Goal: Information Seeking & Learning: Learn about a topic

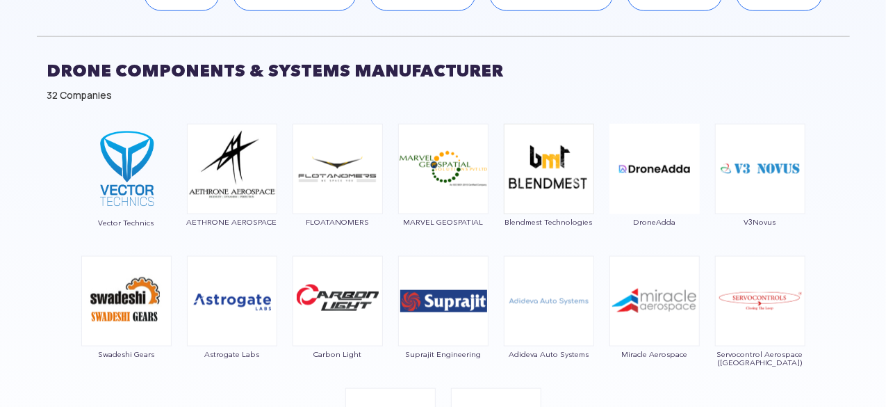
scroll to position [760, 0]
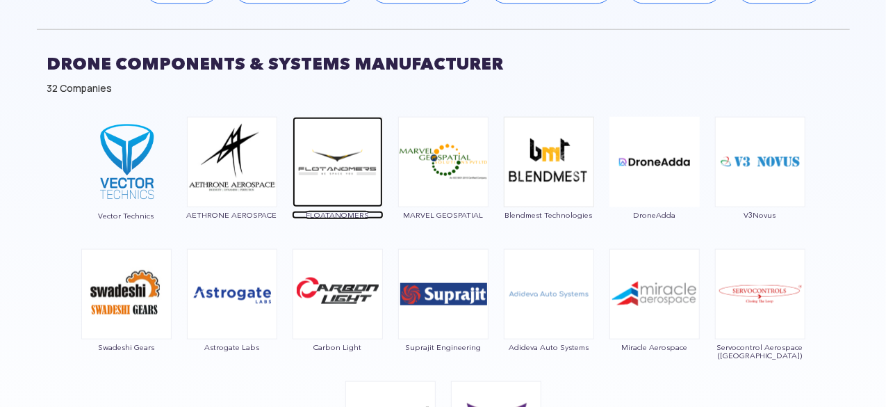
click at [361, 181] on img at bounding box center [338, 162] width 90 height 90
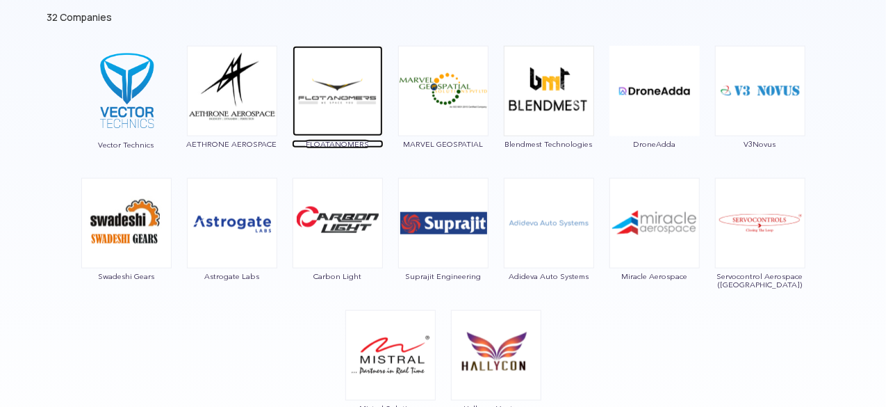
scroll to position [831, 0]
click at [348, 140] on span "FLOATANOMERS" at bounding box center [338, 144] width 92 height 8
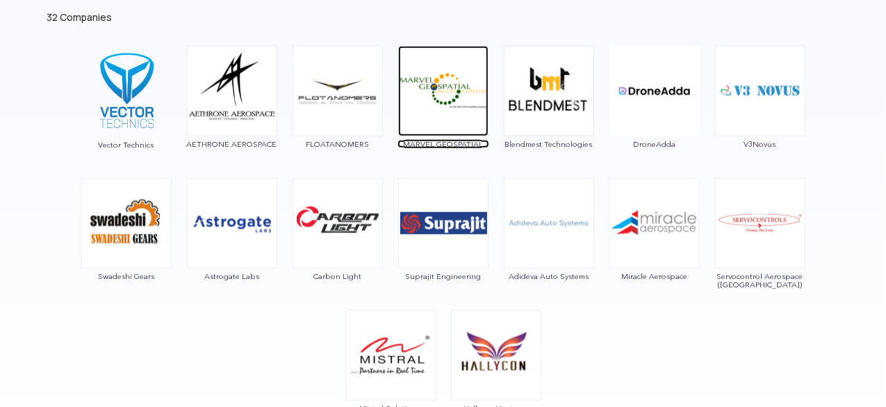
click at [431, 116] on img at bounding box center [443, 91] width 90 height 90
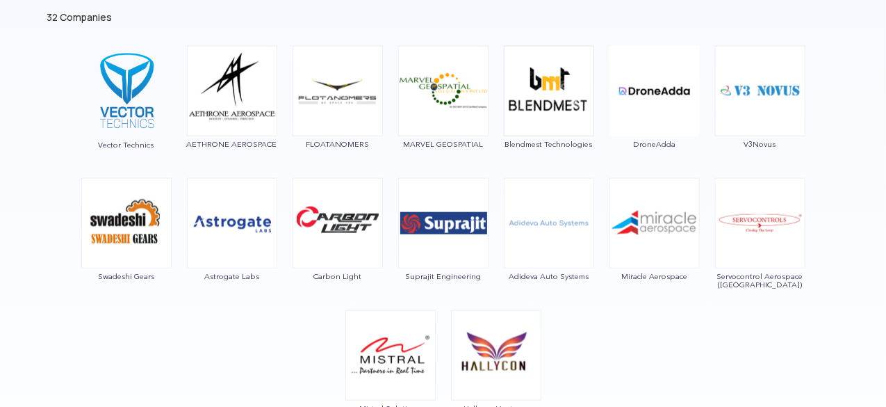
click at [530, 140] on span "Blendmest Technologies" at bounding box center [549, 144] width 92 height 8
click at [532, 94] on img at bounding box center [549, 91] width 90 height 90
click at [547, 77] on img at bounding box center [549, 91] width 90 height 90
click at [530, 146] on span "Blendmest Technologies" at bounding box center [549, 144] width 92 height 8
click at [531, 98] on img at bounding box center [549, 91] width 90 height 90
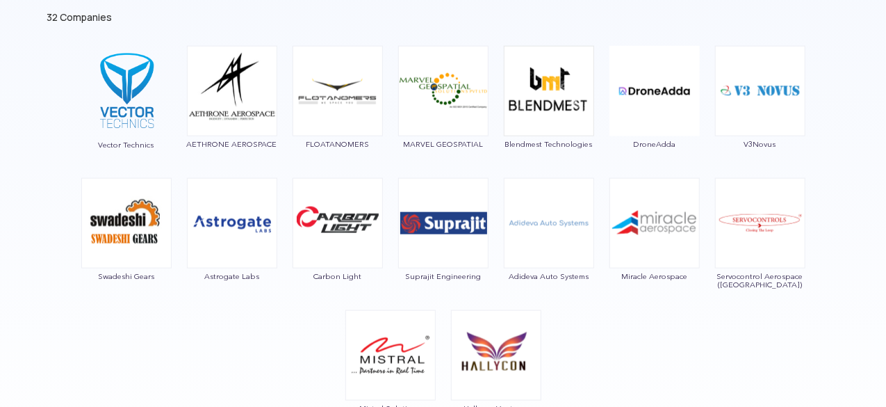
click at [531, 98] on img at bounding box center [549, 91] width 90 height 90
drag, startPoint x: 531, startPoint y: 98, endPoint x: 567, endPoint y: 91, distance: 36.8
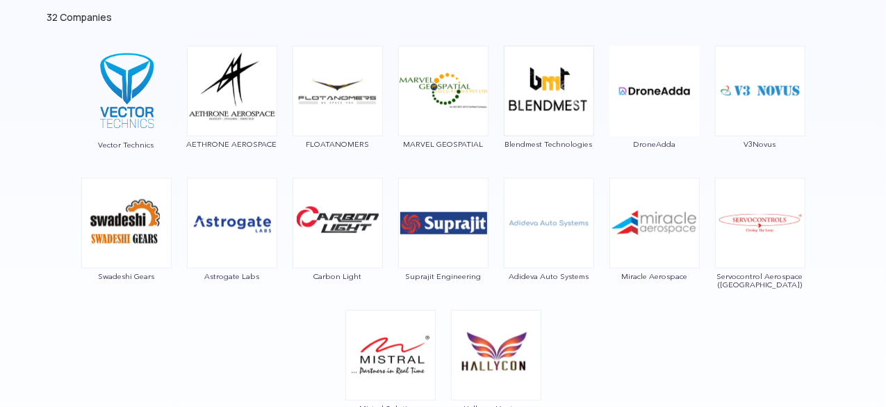
click at [567, 91] on img at bounding box center [549, 91] width 90 height 90
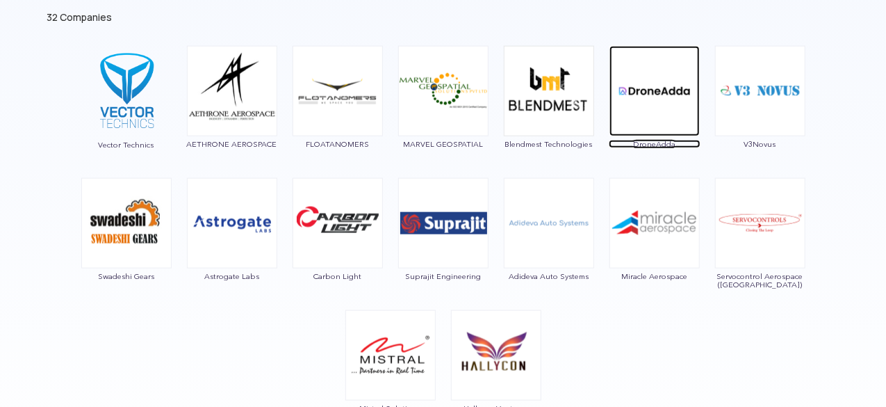
click at [658, 104] on img at bounding box center [655, 91] width 90 height 90
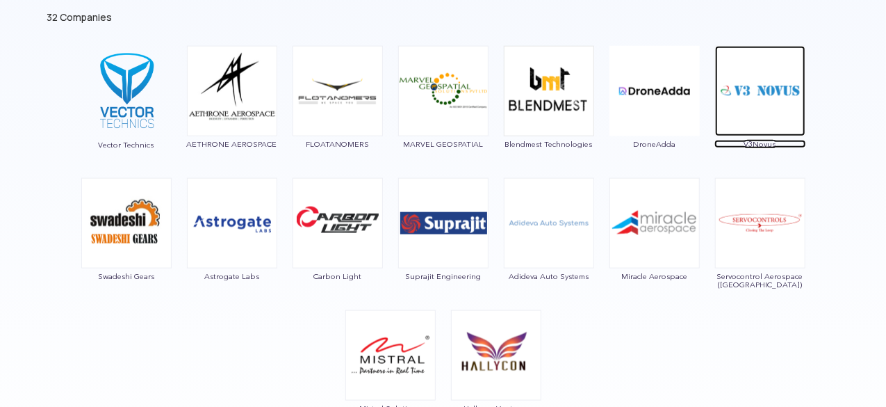
click at [777, 108] on img at bounding box center [760, 91] width 90 height 90
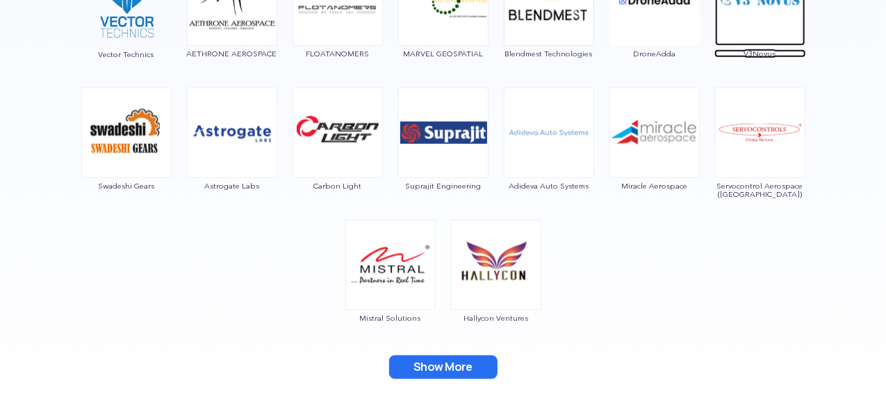
scroll to position [922, 0]
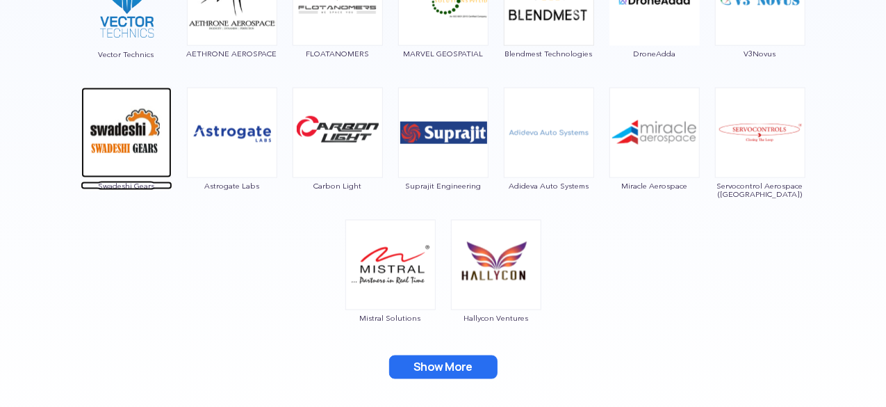
click at [117, 153] on img at bounding box center [126, 133] width 90 height 90
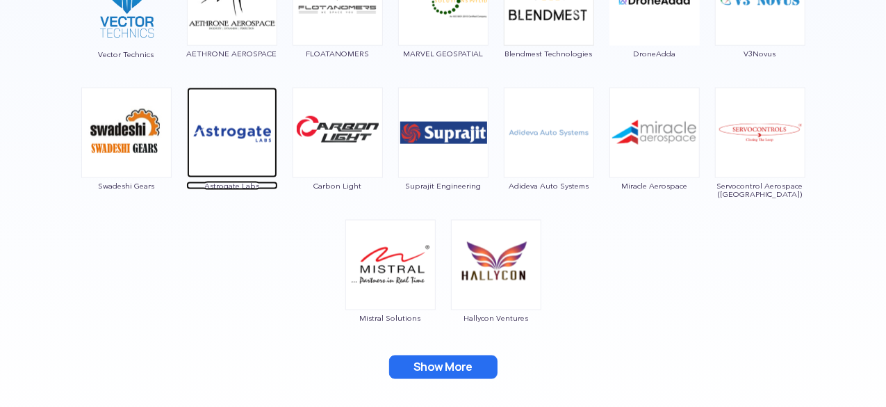
click at [239, 147] on img at bounding box center [232, 133] width 90 height 90
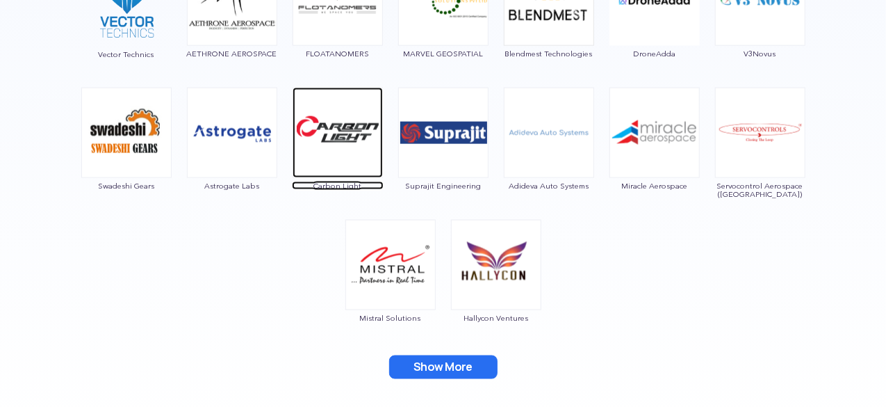
click at [356, 154] on img at bounding box center [338, 133] width 90 height 90
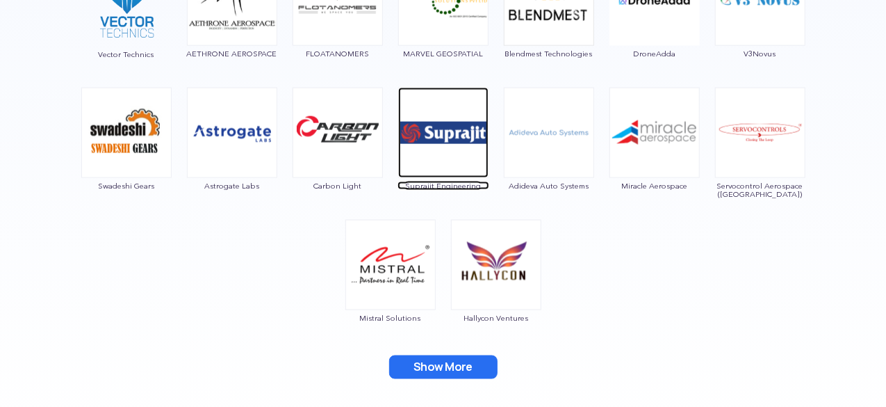
click at [450, 161] on img at bounding box center [443, 133] width 90 height 90
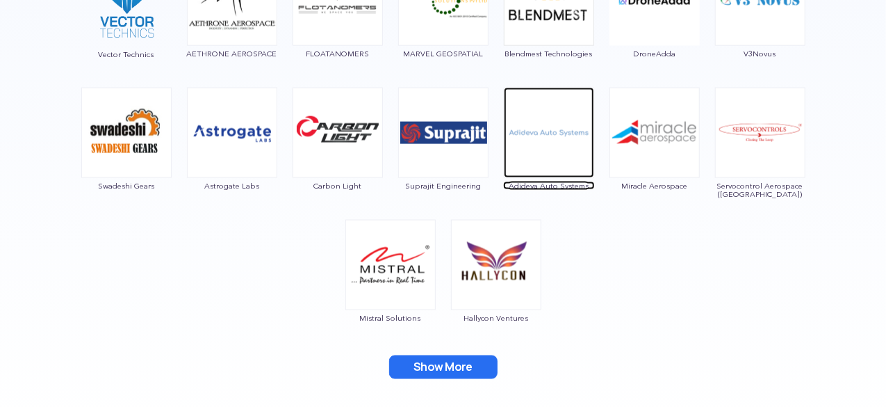
click at [566, 163] on img at bounding box center [549, 133] width 90 height 90
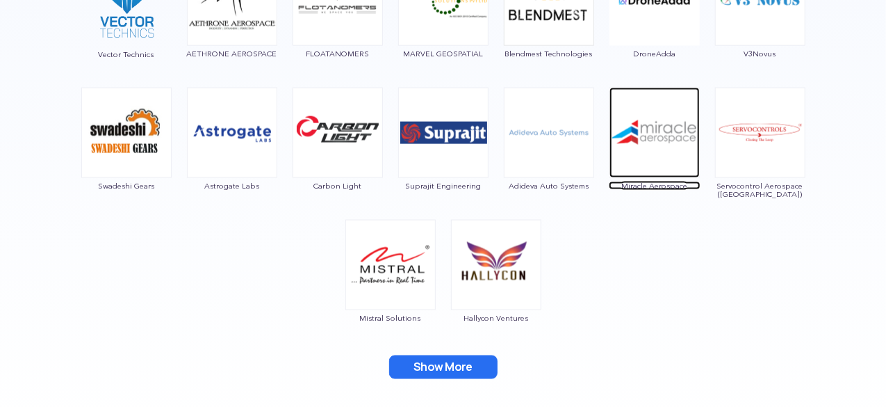
click at [654, 127] on img at bounding box center [655, 133] width 90 height 90
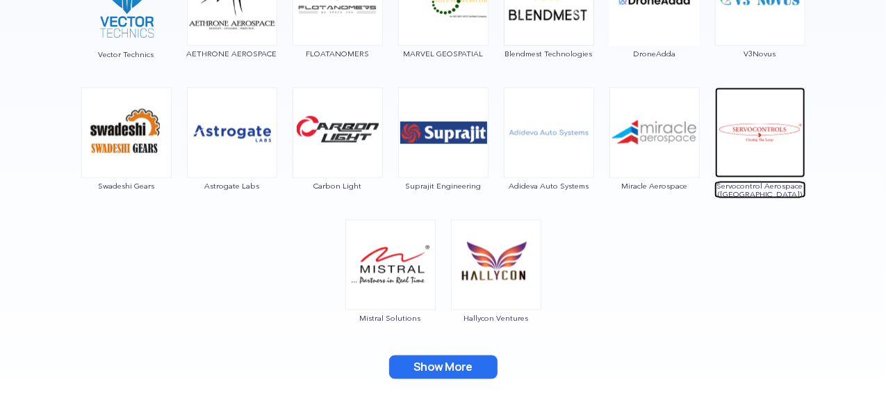
click at [748, 141] on img at bounding box center [760, 133] width 90 height 90
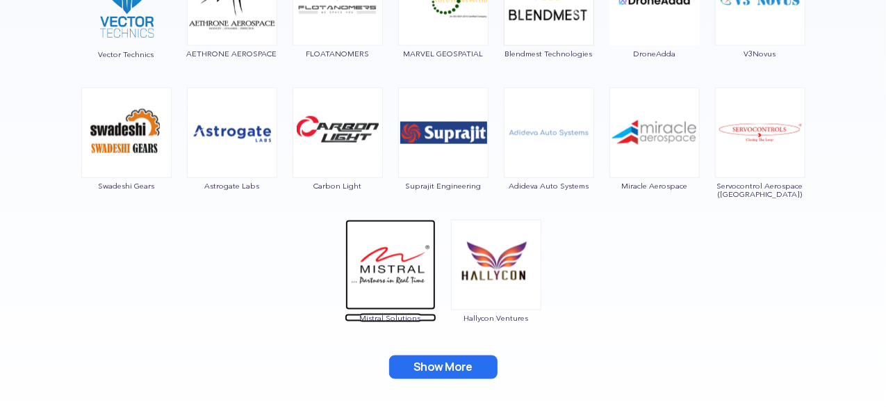
click at [388, 263] on img at bounding box center [390, 265] width 90 height 90
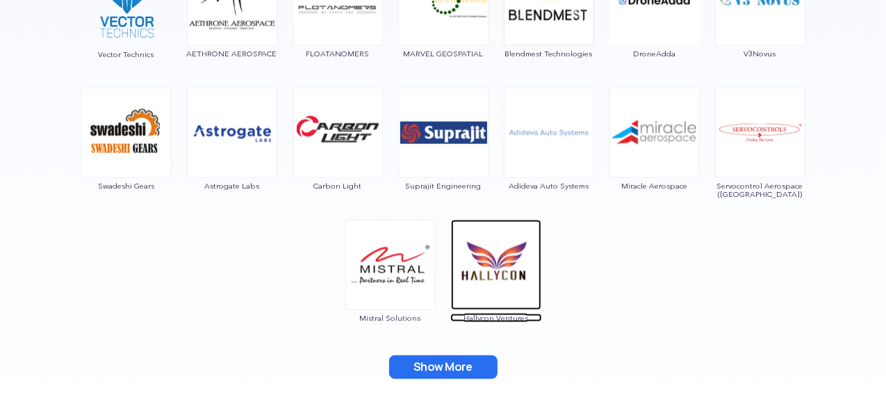
click at [497, 282] on img at bounding box center [496, 265] width 90 height 90
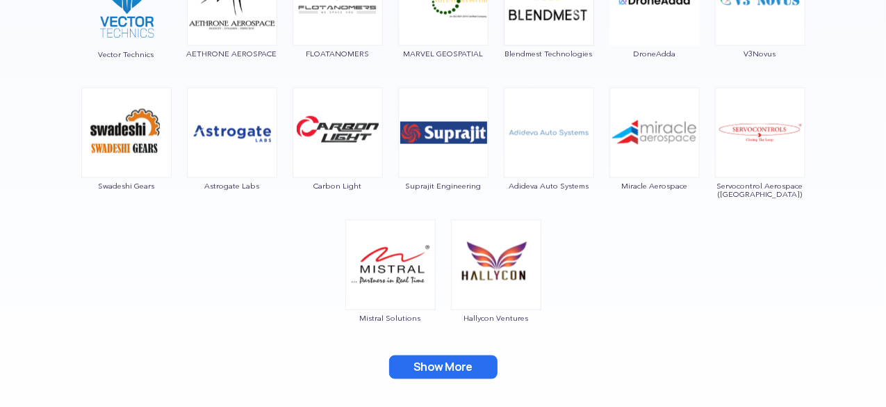
click at [415, 358] on button "Show More" at bounding box center [443, 367] width 108 height 24
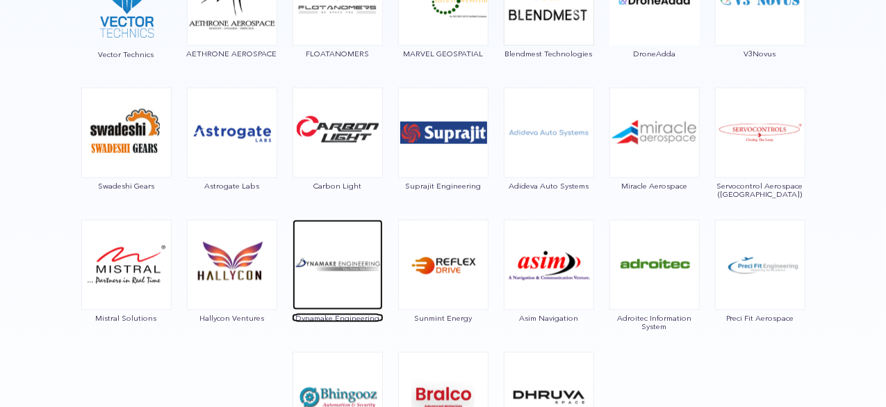
click at [339, 304] on img at bounding box center [338, 265] width 90 height 90
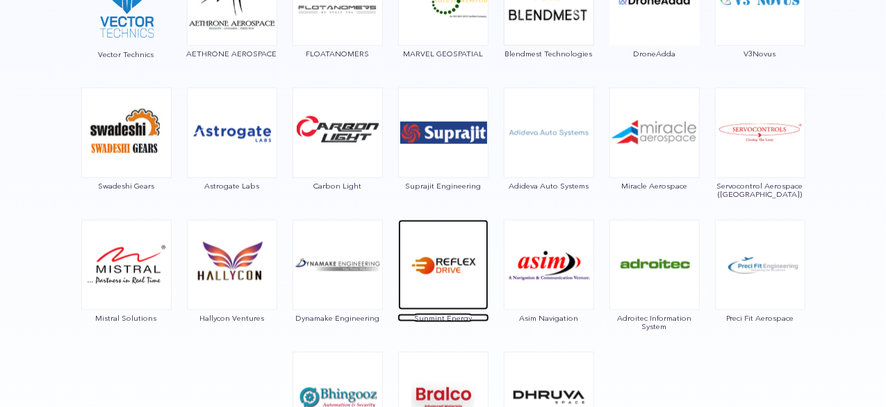
click at [442, 288] on img at bounding box center [443, 265] width 90 height 90
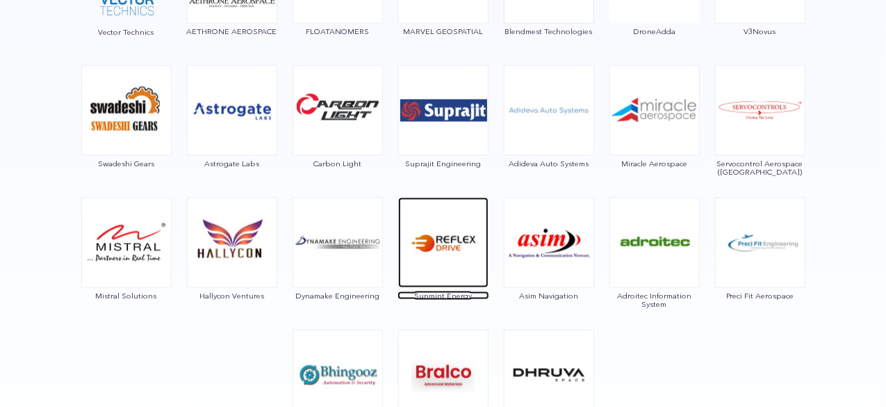
scroll to position [942, 0]
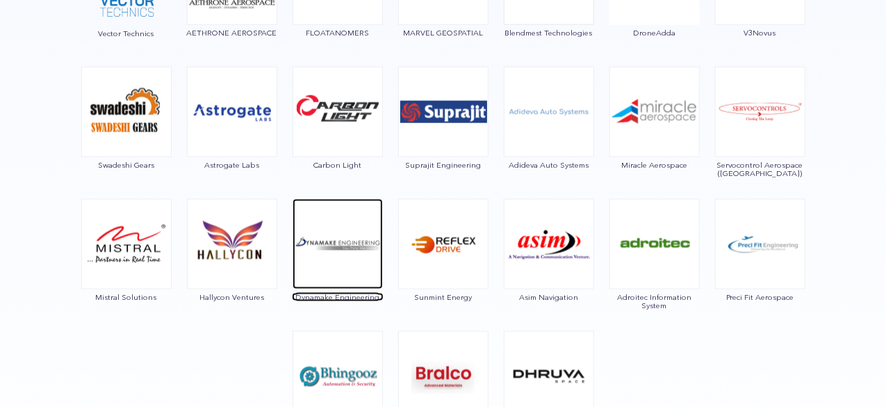
click at [339, 277] on img at bounding box center [338, 244] width 90 height 90
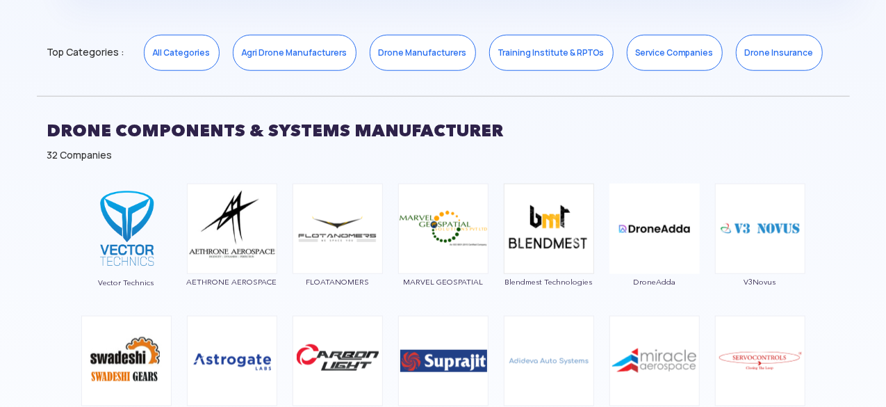
scroll to position [692, 0]
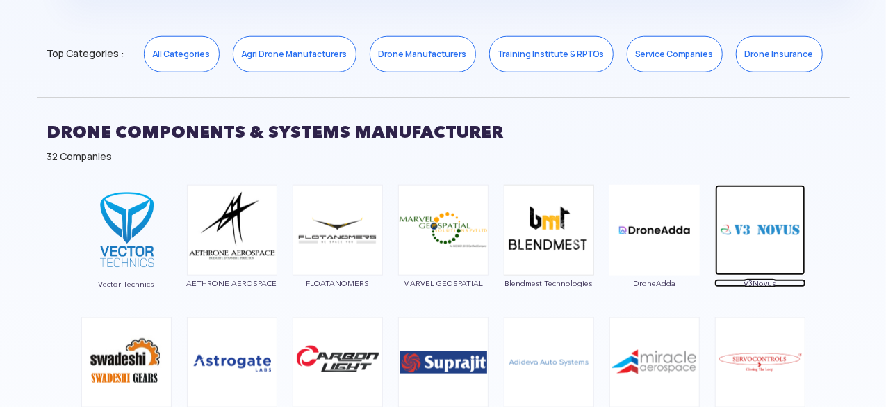
click at [748, 255] on img at bounding box center [760, 230] width 90 height 90
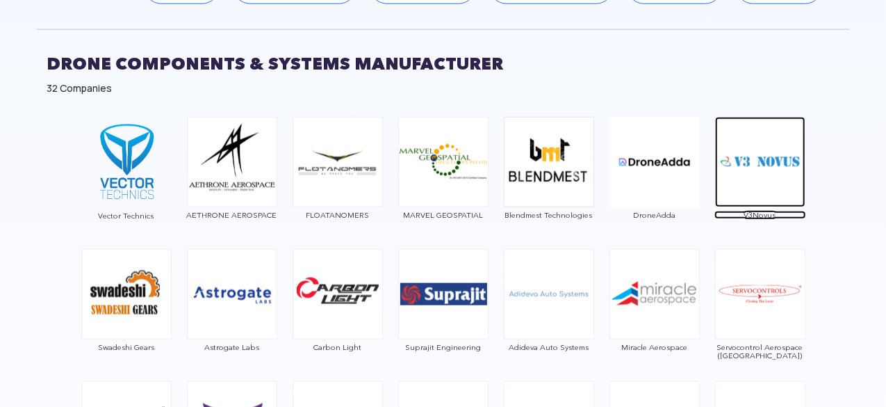
scroll to position [763, 0]
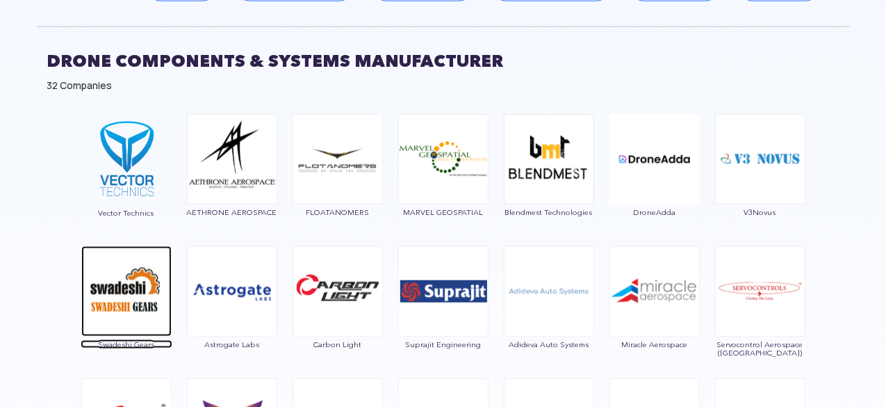
click at [114, 300] on img at bounding box center [126, 291] width 90 height 90
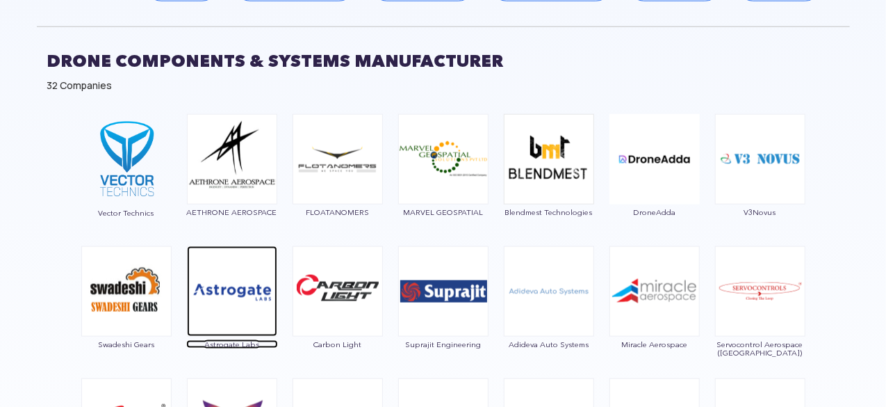
scroll to position [1119, 0]
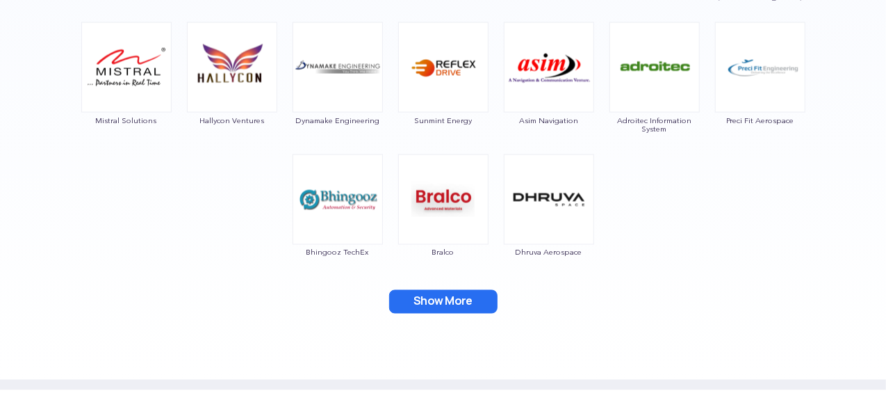
click at [478, 292] on button "Show More" at bounding box center [443, 302] width 108 height 24
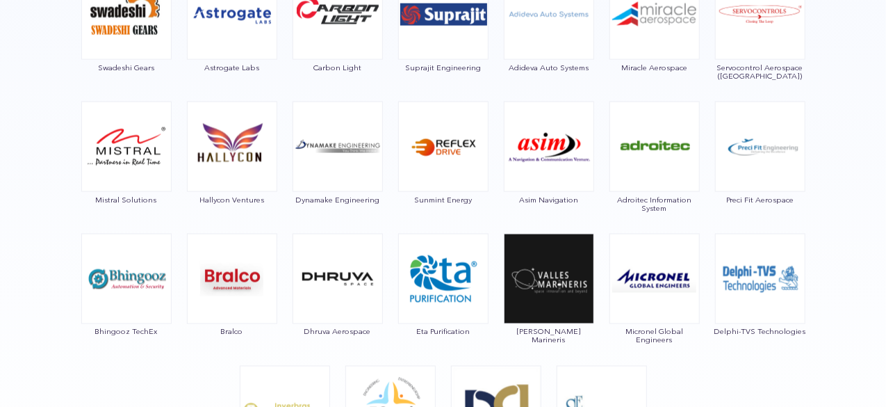
scroll to position [991, 0]
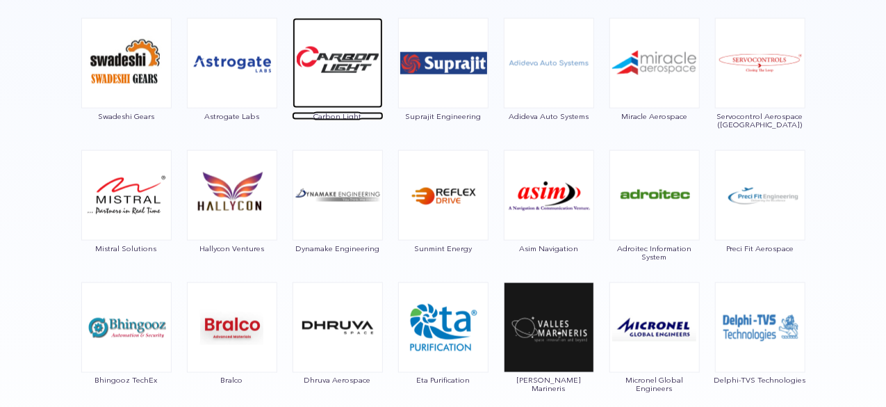
click at [304, 76] on img at bounding box center [338, 63] width 90 height 90
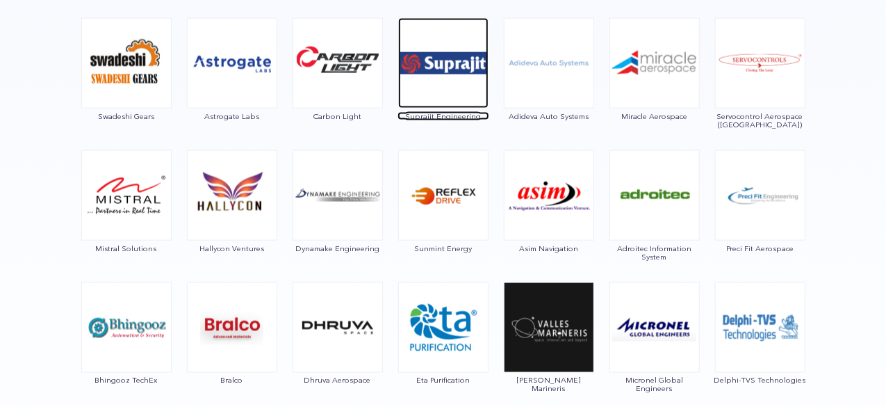
click at [453, 63] on img at bounding box center [443, 63] width 90 height 90
